Goal: Book appointment/travel/reservation

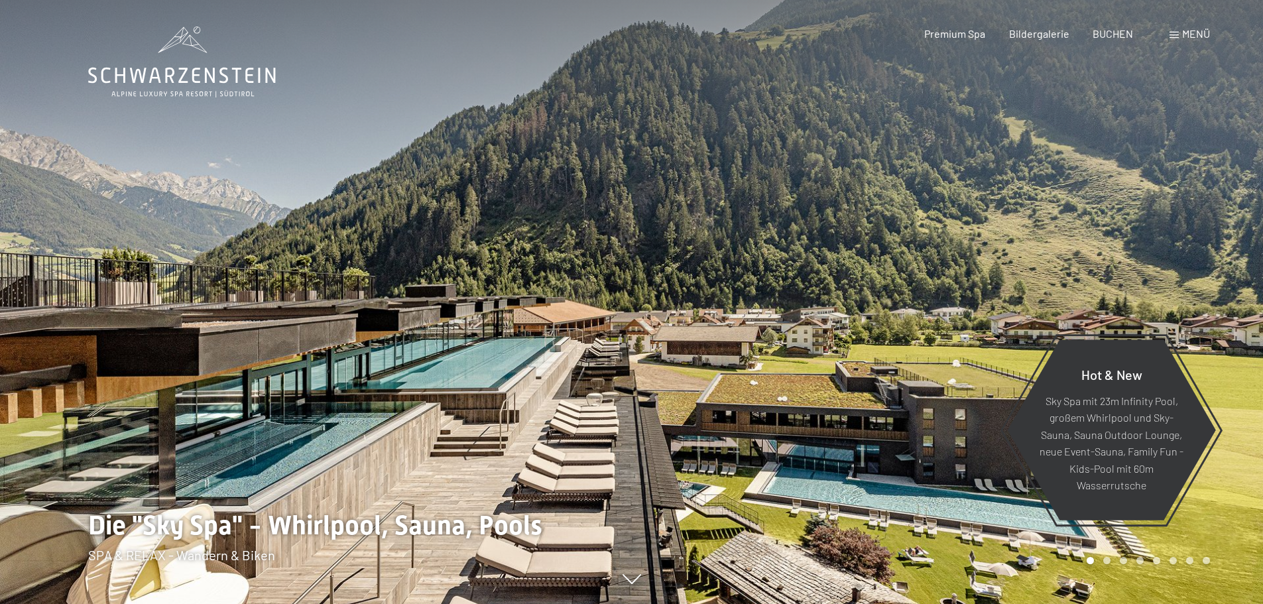
click at [1198, 36] on span "Menü" at bounding box center [1196, 33] width 28 height 13
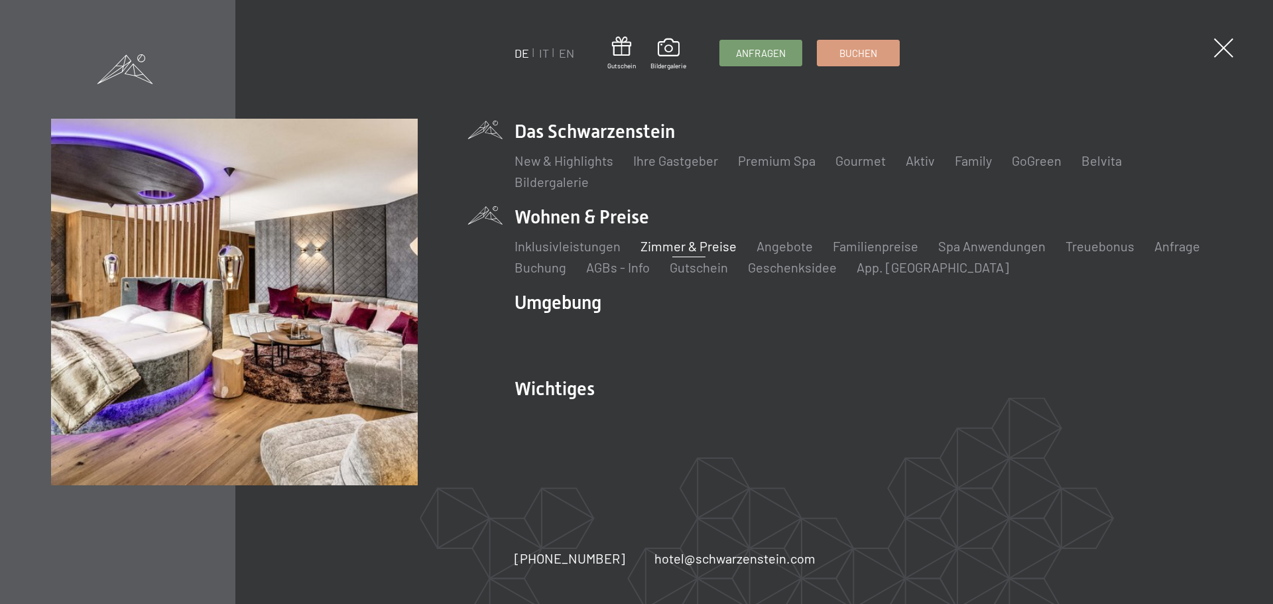
click at [654, 247] on link "Zimmer & Preise" at bounding box center [688, 246] width 96 height 16
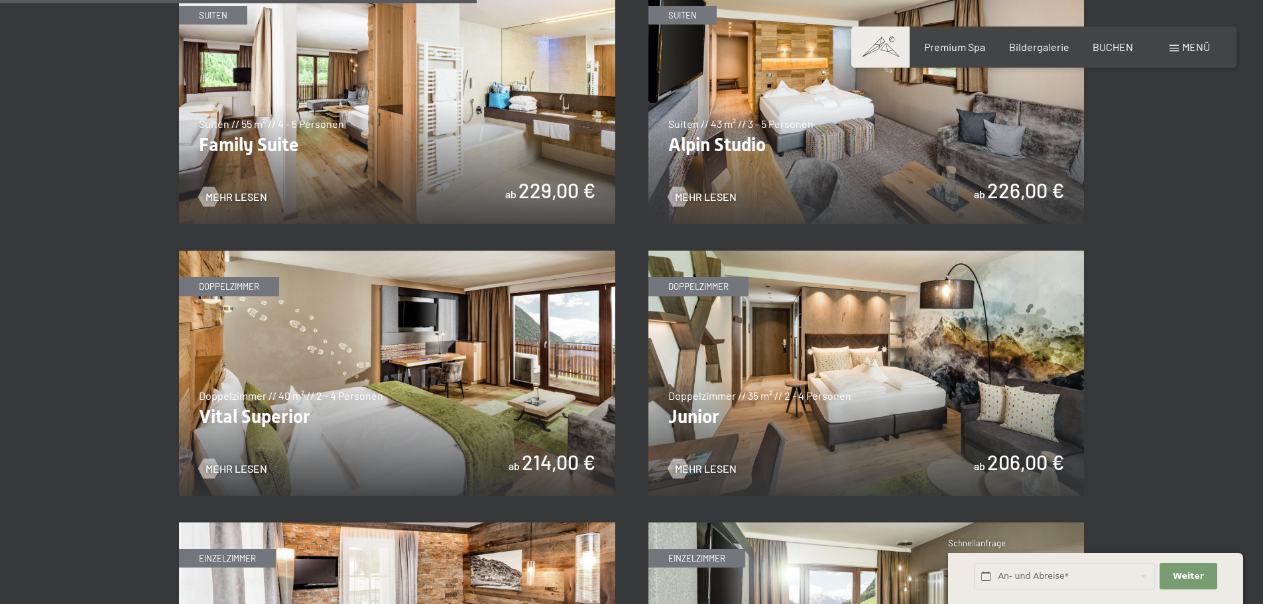
scroll to position [1724, 0]
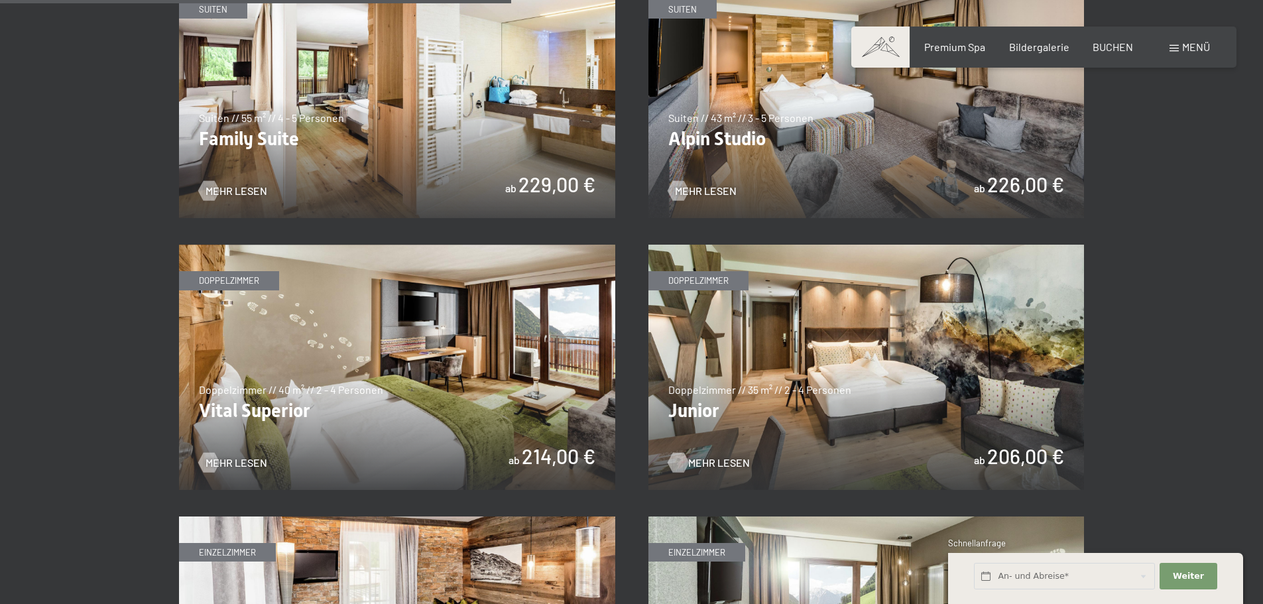
click at [718, 460] on span "Mehr Lesen" at bounding box center [719, 462] width 62 height 15
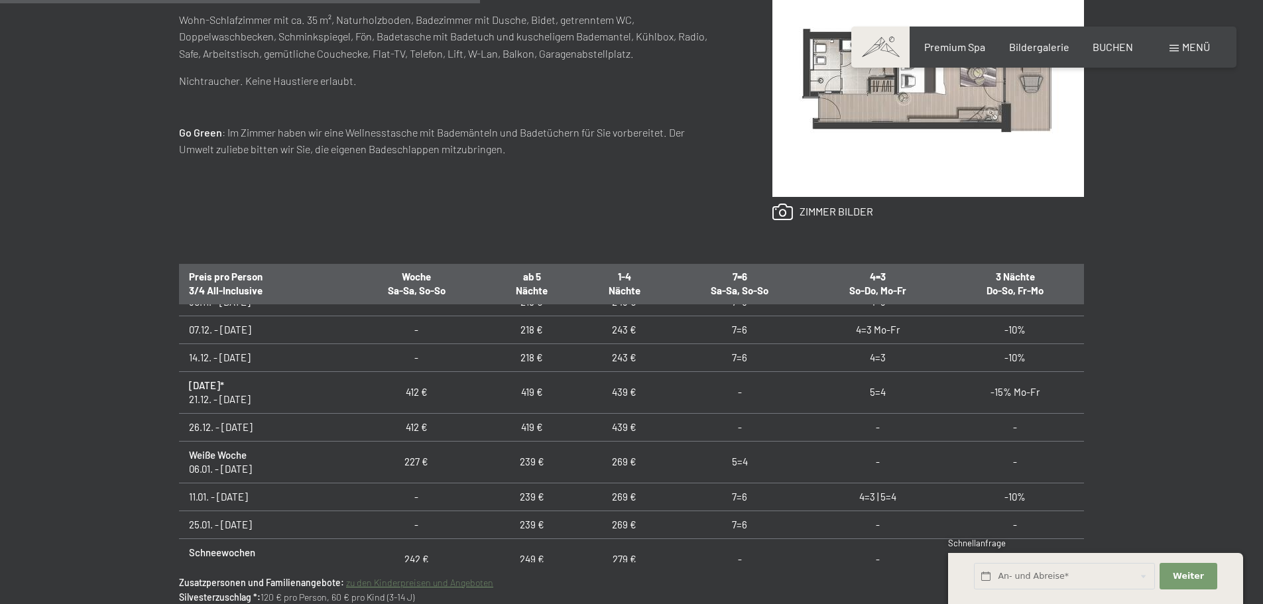
scroll to position [66, 0]
